Goal: Task Accomplishment & Management: Use online tool/utility

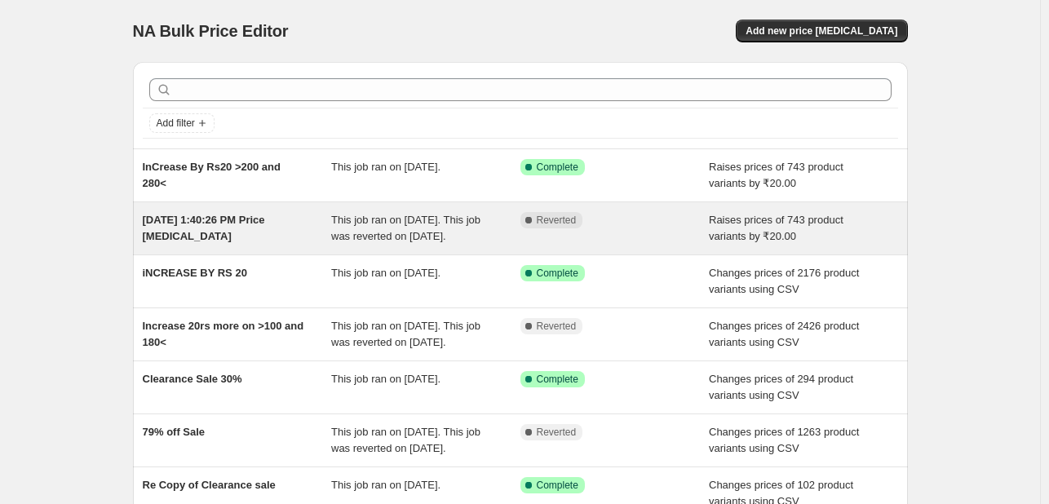
drag, startPoint x: 0, startPoint y: 0, endPoint x: 408, endPoint y: 219, distance: 463.0
click at [408, 219] on span "This job ran on [DATE]. This job was reverted on [DATE]." at bounding box center [405, 228] width 149 height 29
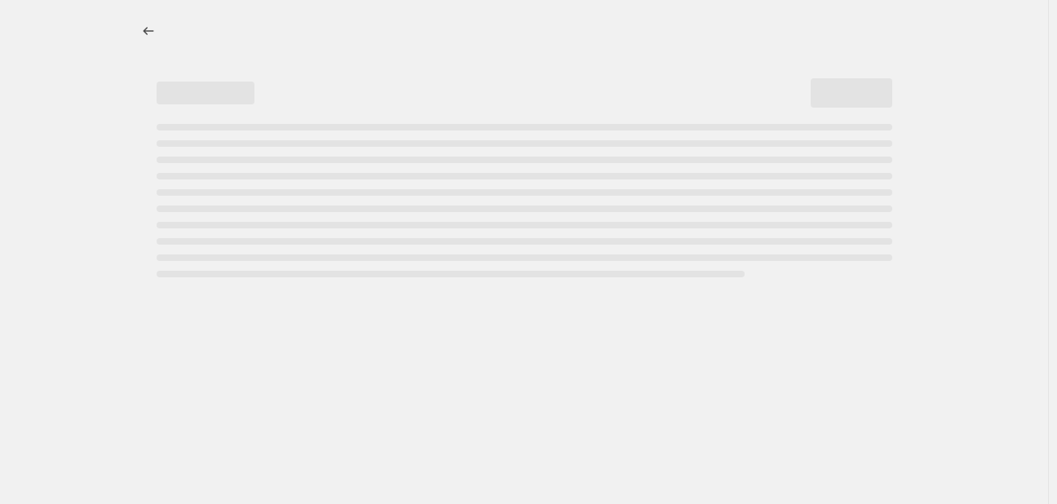
select select "by"
select select "no_change"
select select "collection"
